Goal: Information Seeking & Learning: Learn about a topic

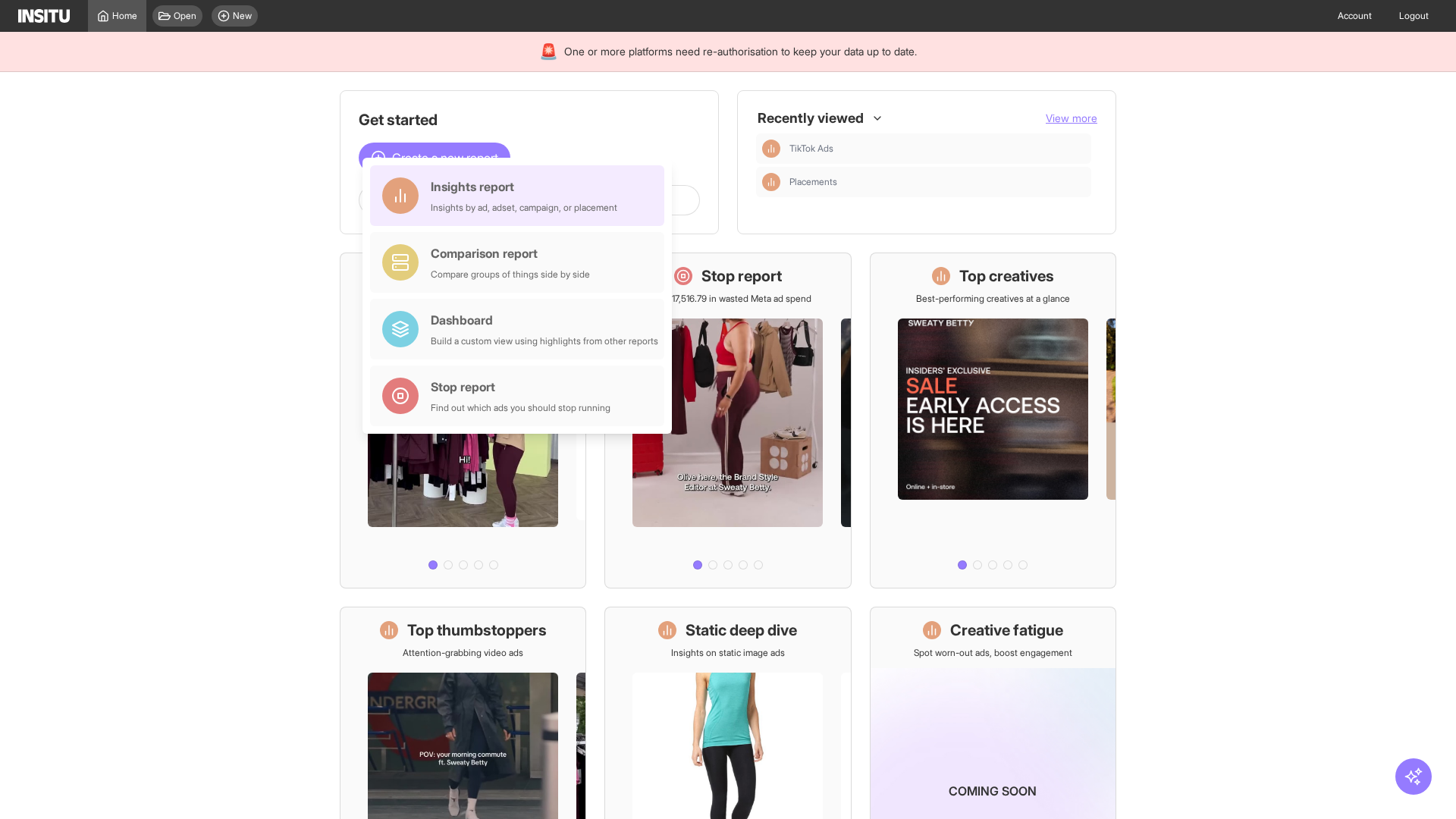
click at [521, 196] on div "Insights report Insights by ad, adset, campaign, or placement" at bounding box center [523, 196] width 187 height 37
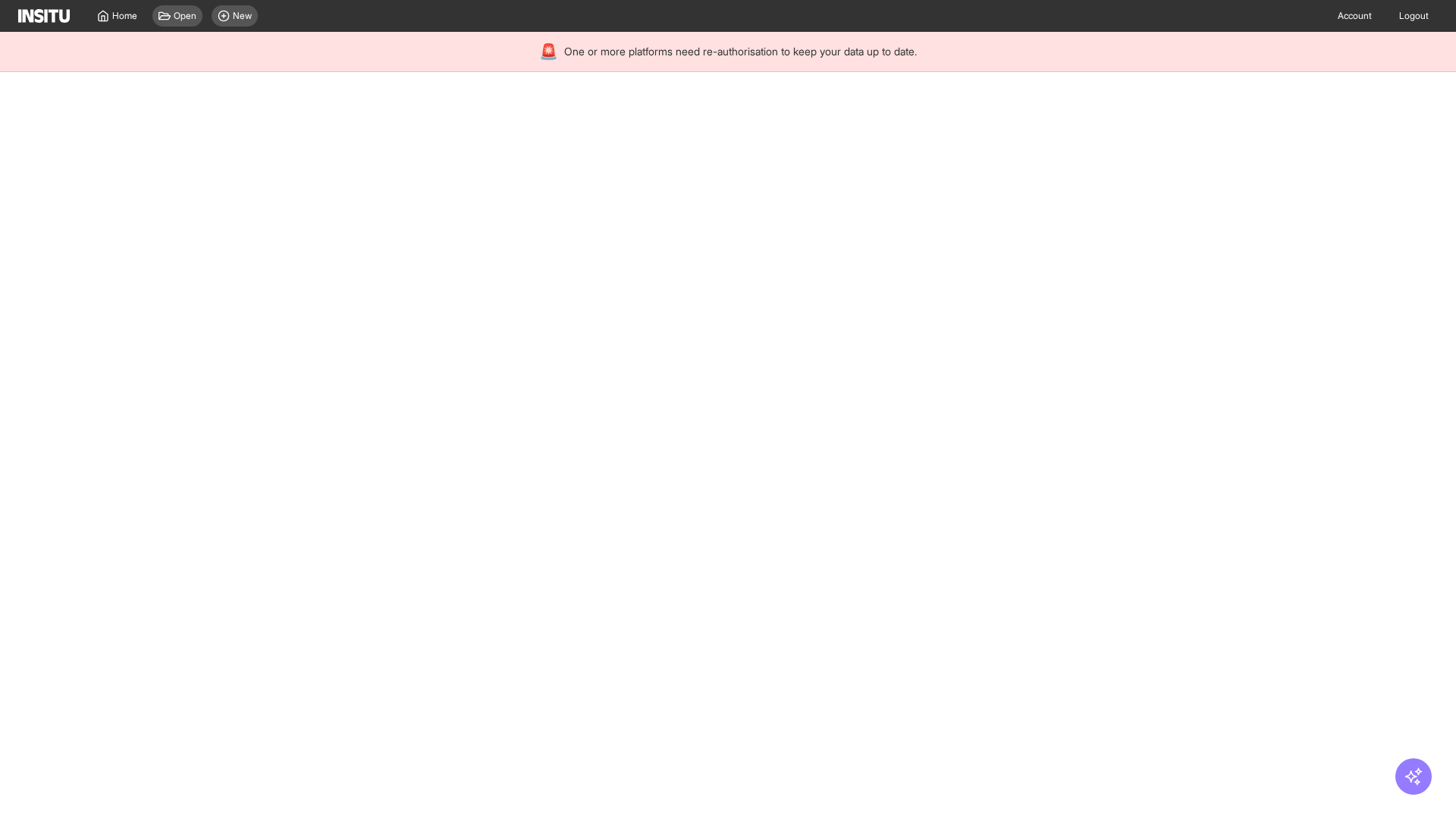
select select "**"
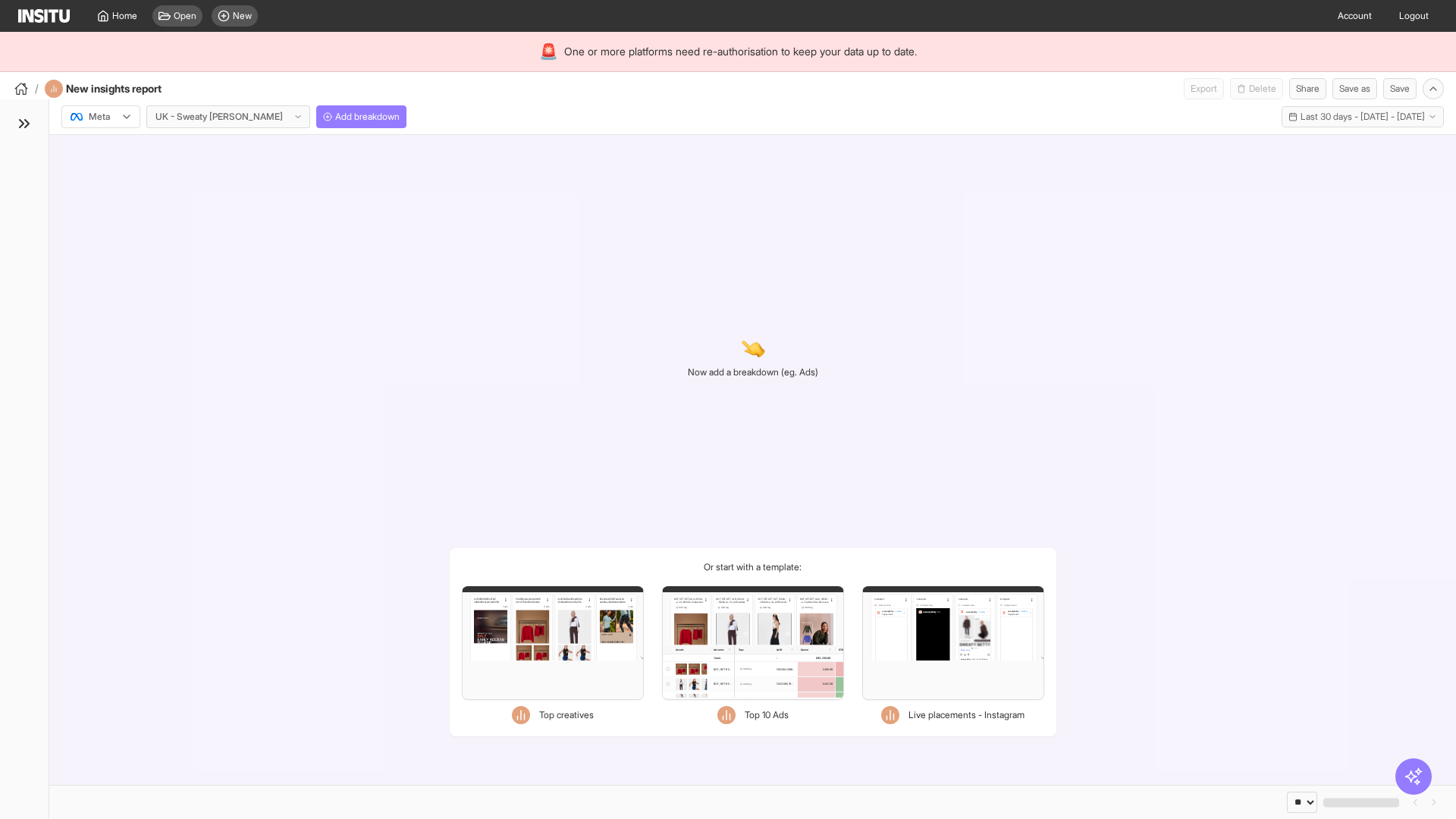
click at [101, 117] on div at bounding box center [90, 116] width 43 height 15
click at [104, 175] on span "TikTok" at bounding box center [102, 174] width 26 height 13
